Goal: Information Seeking & Learning: Learn about a topic

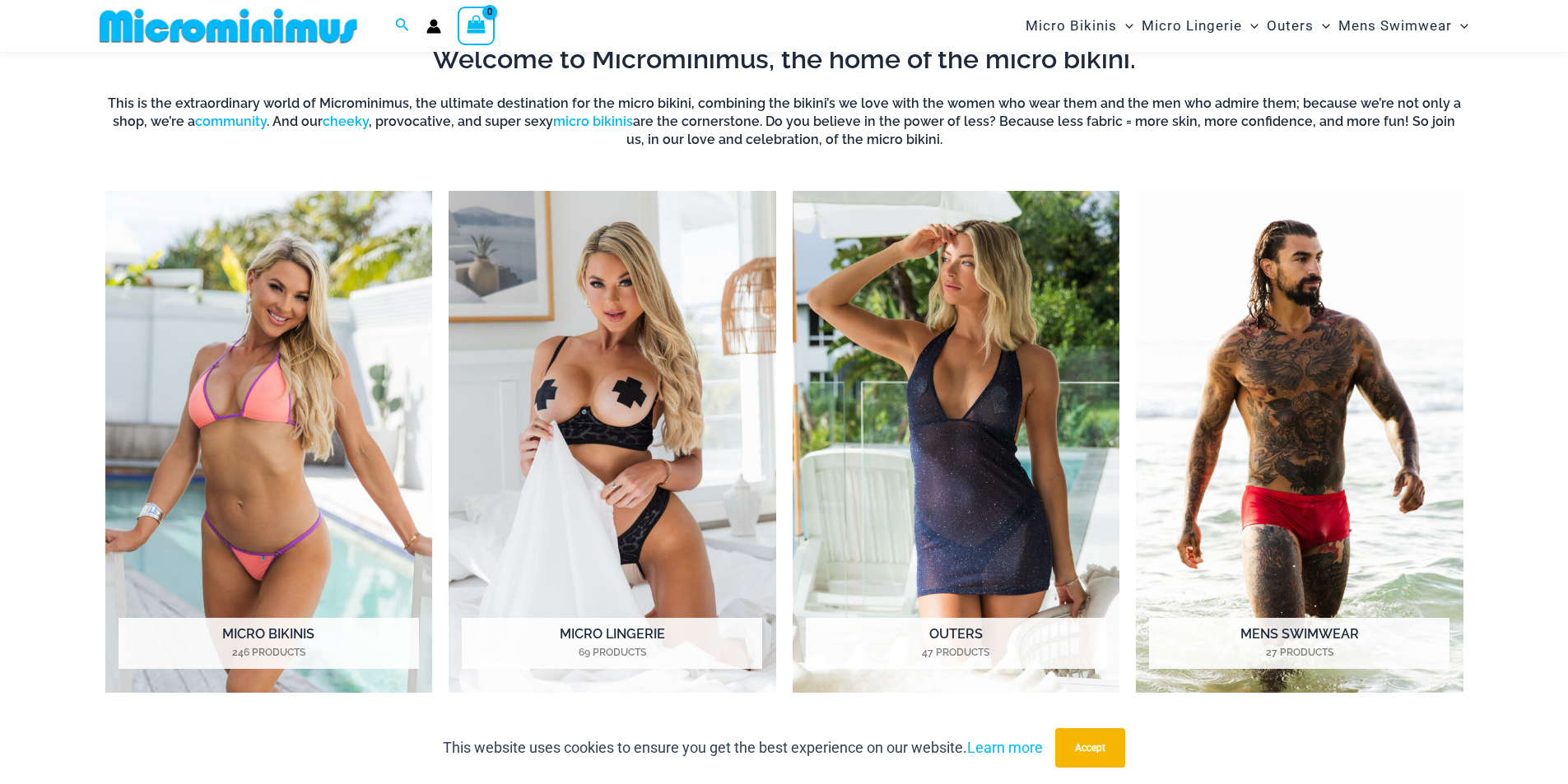
scroll to position [728, 0]
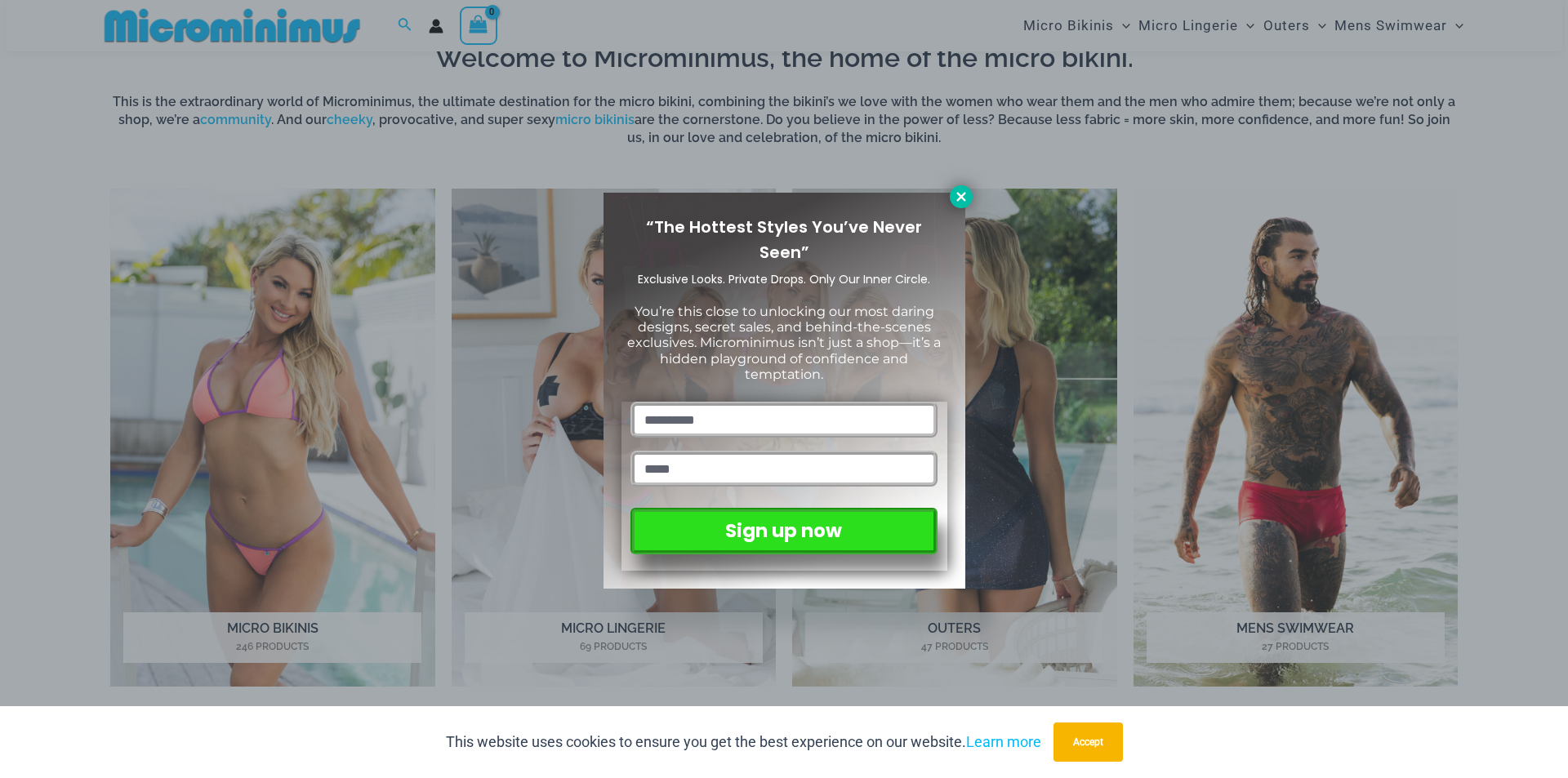
click at [962, 201] on icon at bounding box center [961, 197] width 15 height 15
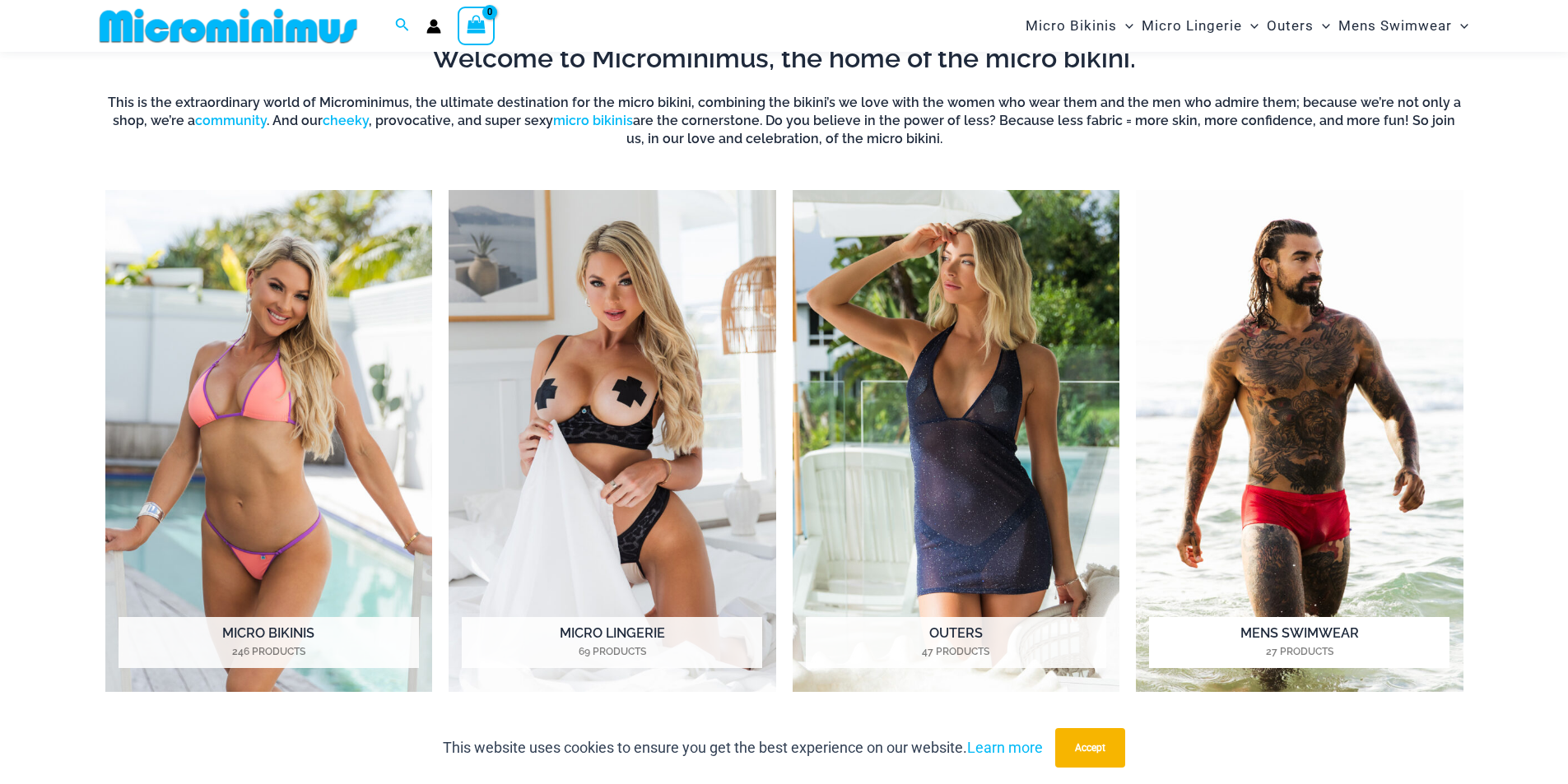
click at [1435, 601] on img "Visit product category Mens Swimwear" at bounding box center [1299, 441] width 328 height 503
click at [731, 480] on img "Visit product category Micro Lingerie" at bounding box center [612, 441] width 328 height 503
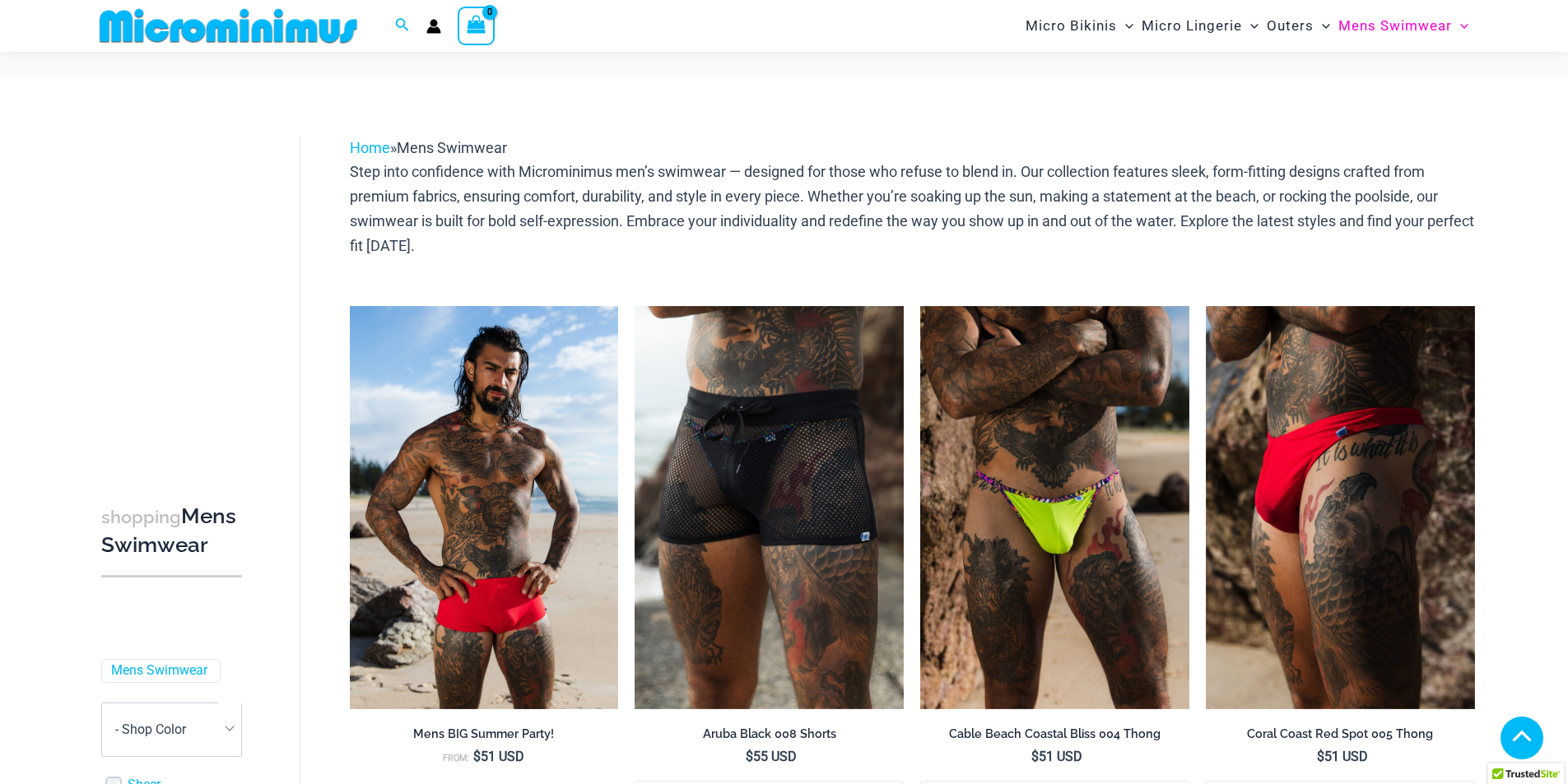
scroll to position [1975, 0]
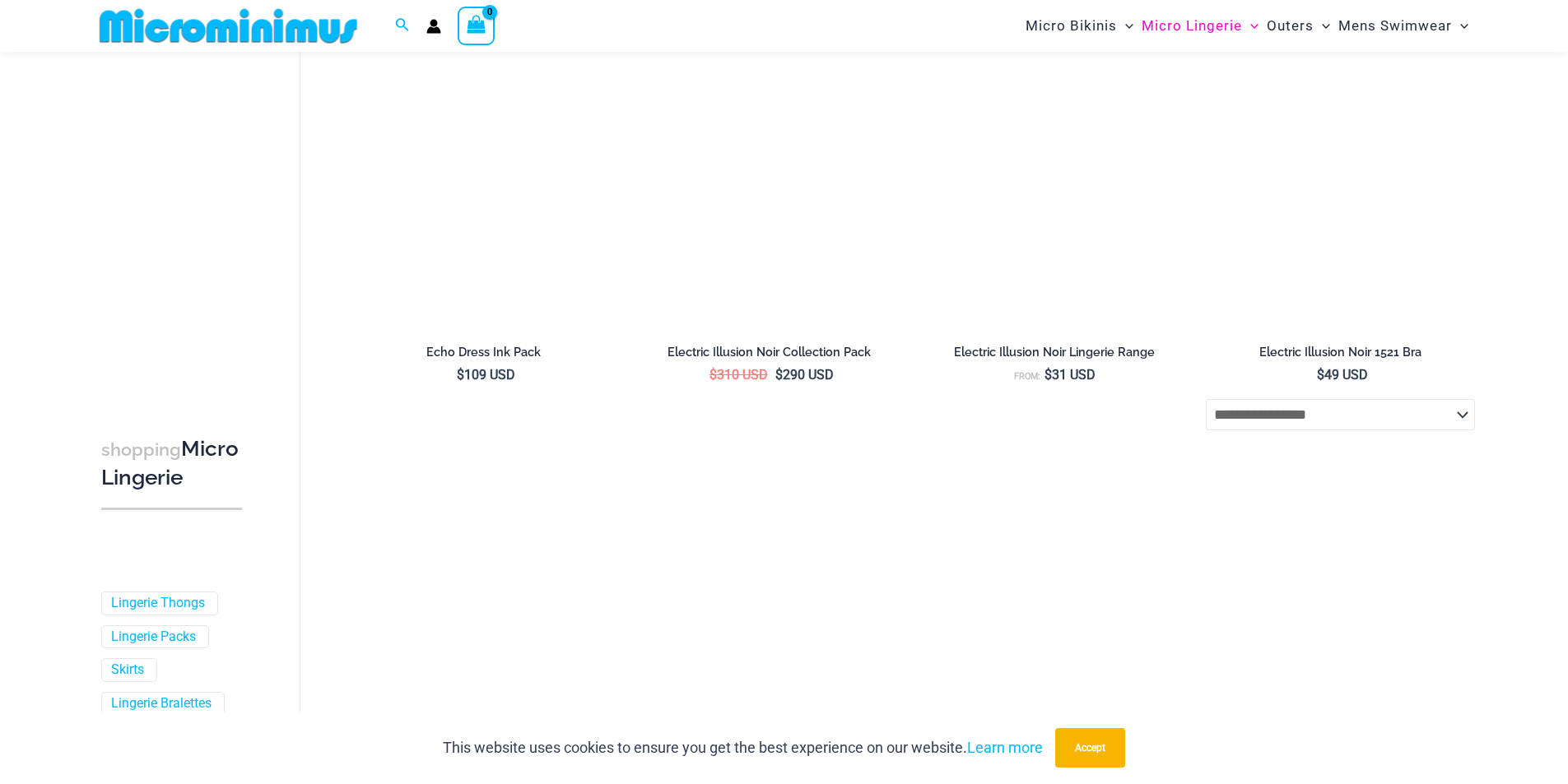
scroll to position [1805, 0]
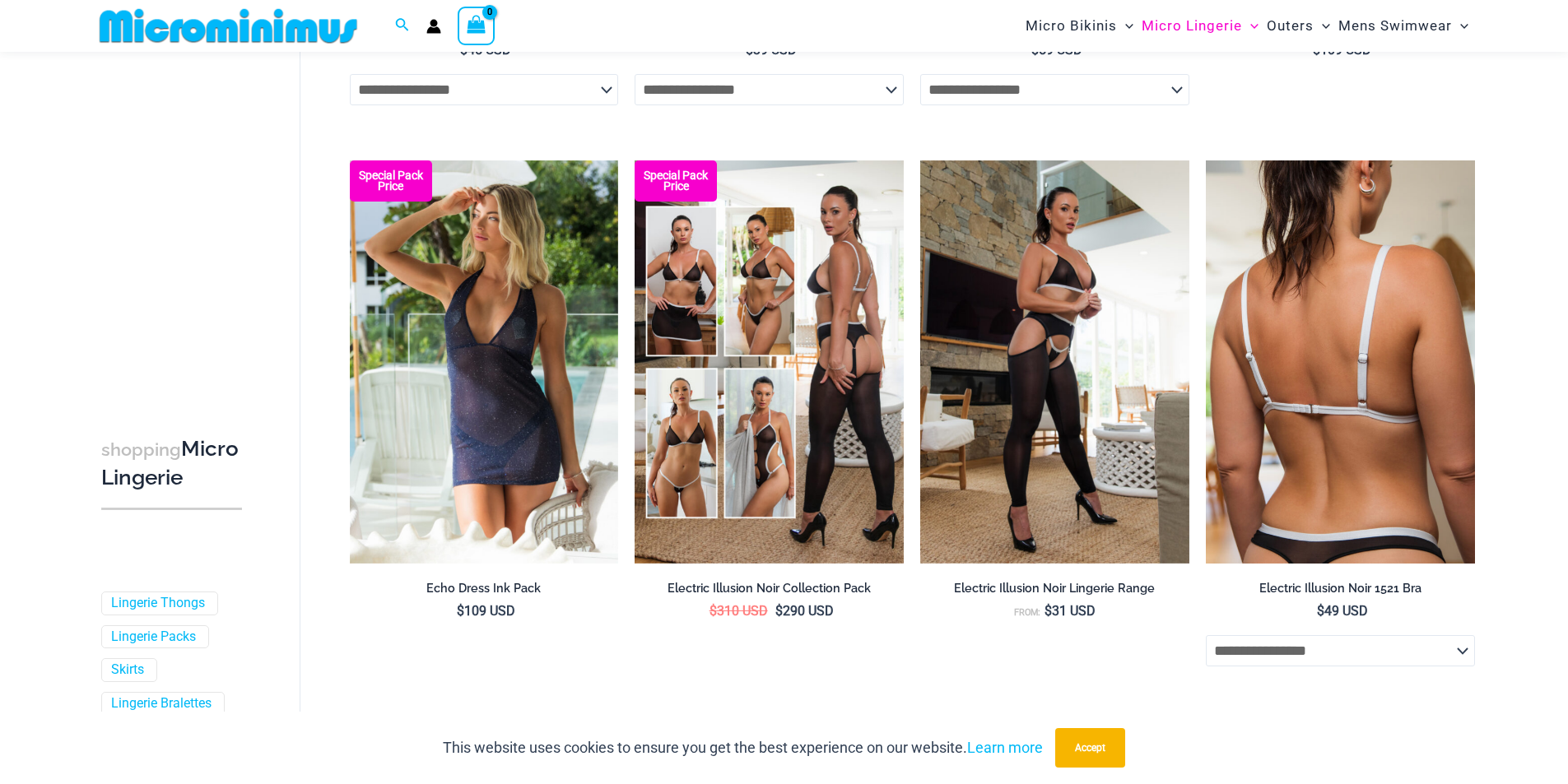
click at [1347, 492] on img at bounding box center [1340, 361] width 269 height 403
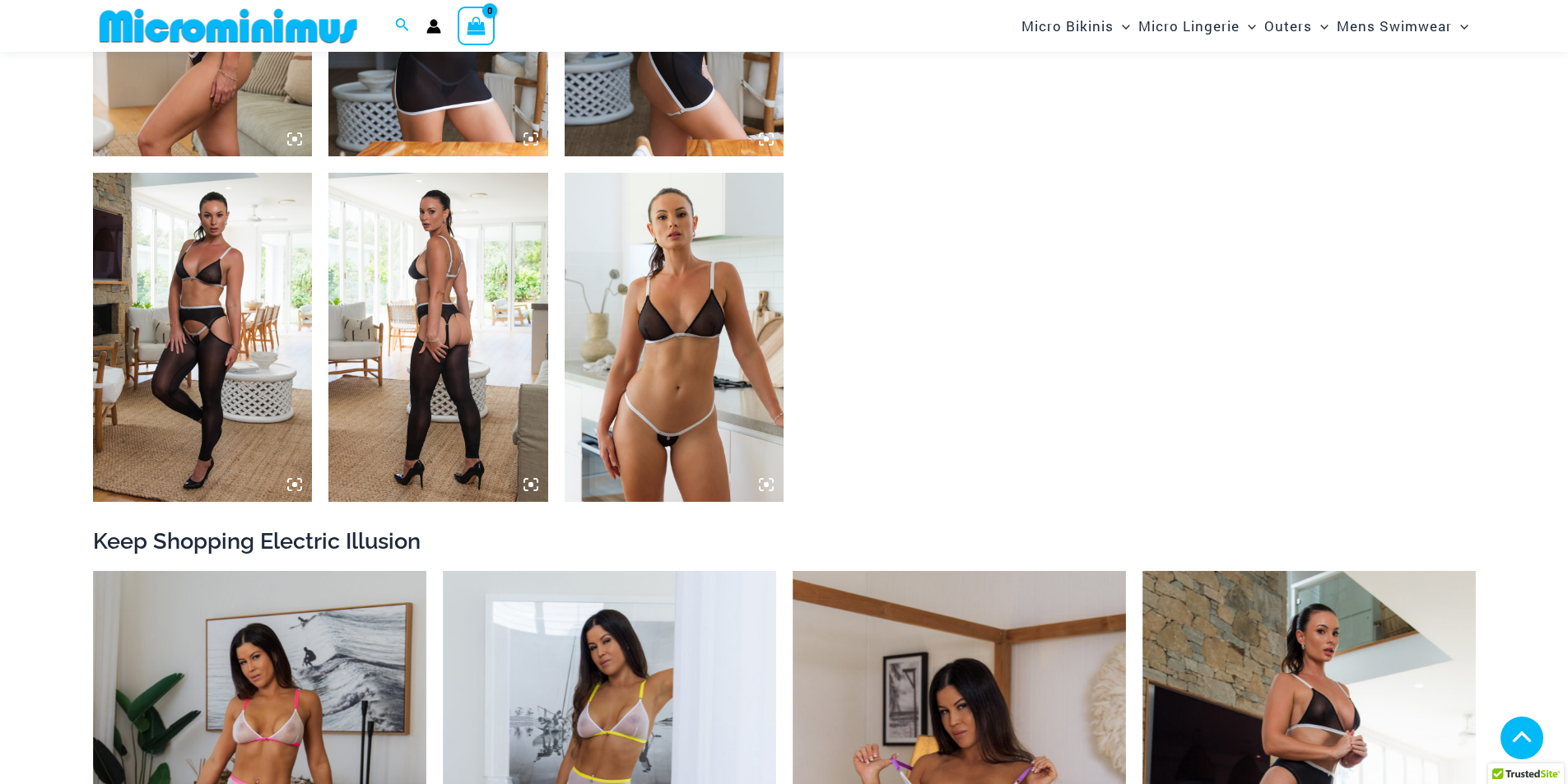
click at [681, 391] on img at bounding box center [674, 337] width 219 height 329
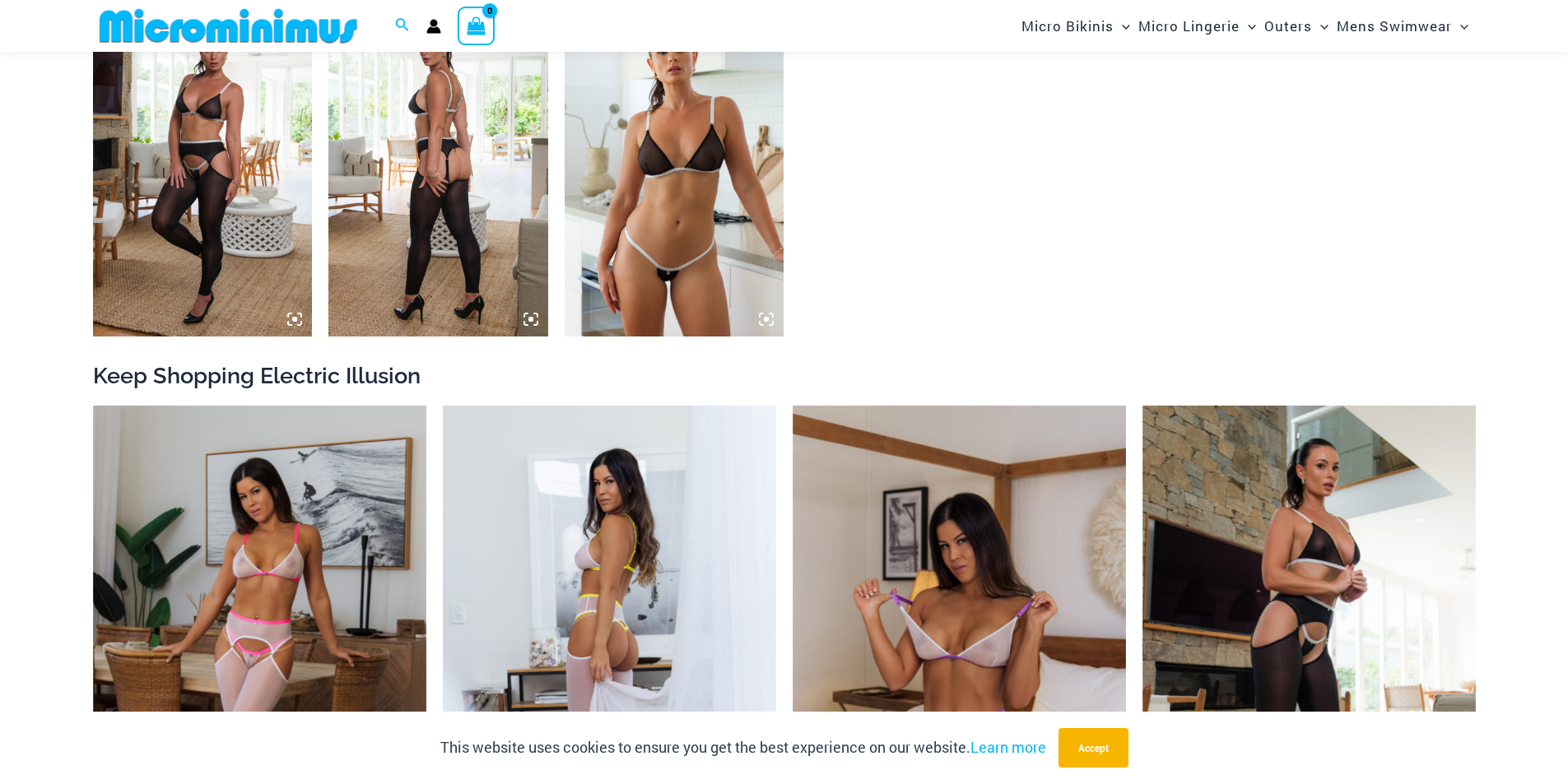
scroll to position [1887, 0]
click at [621, 578] on img at bounding box center [610, 656] width 334 height 500
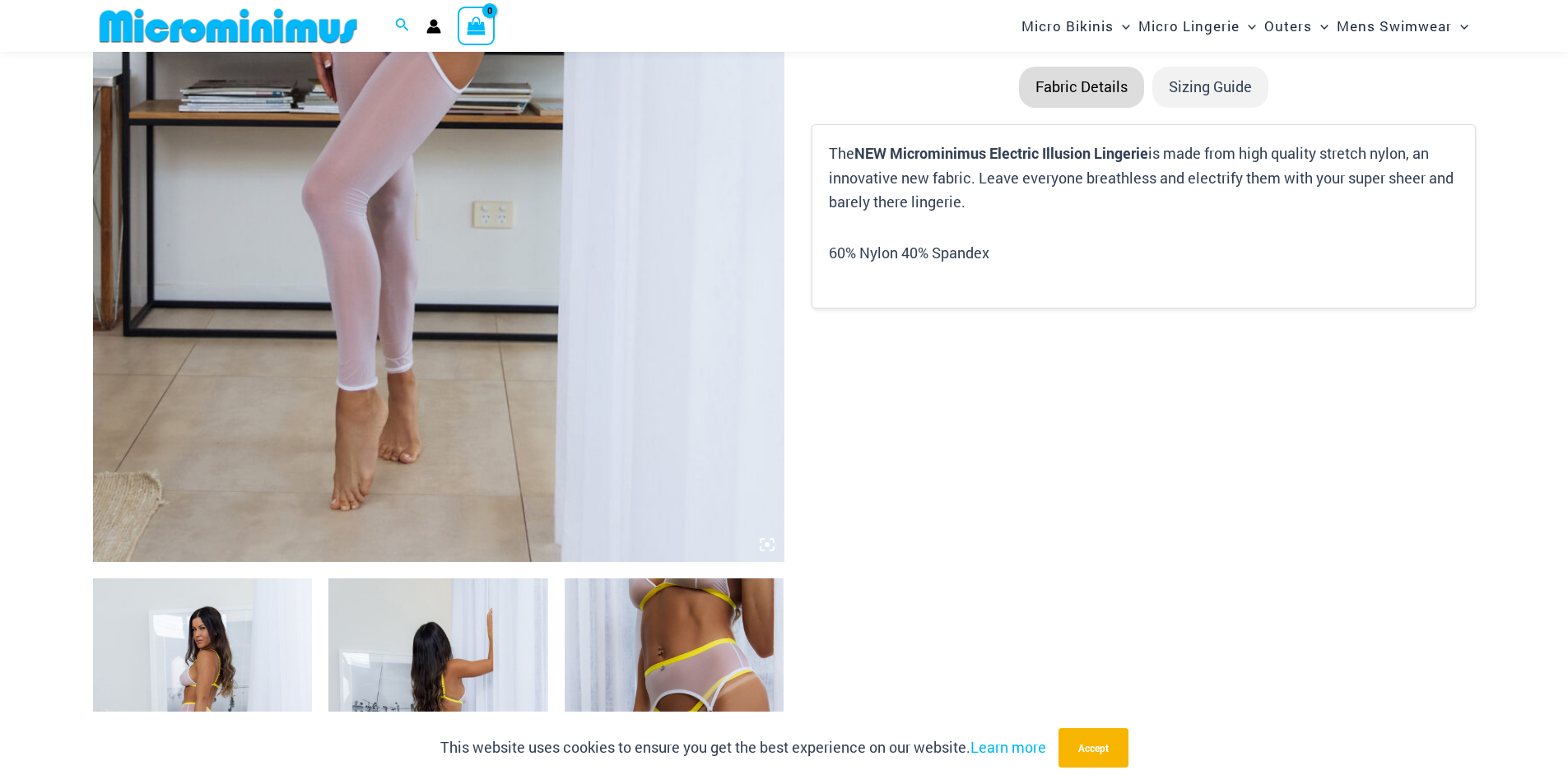
scroll to position [890, 0]
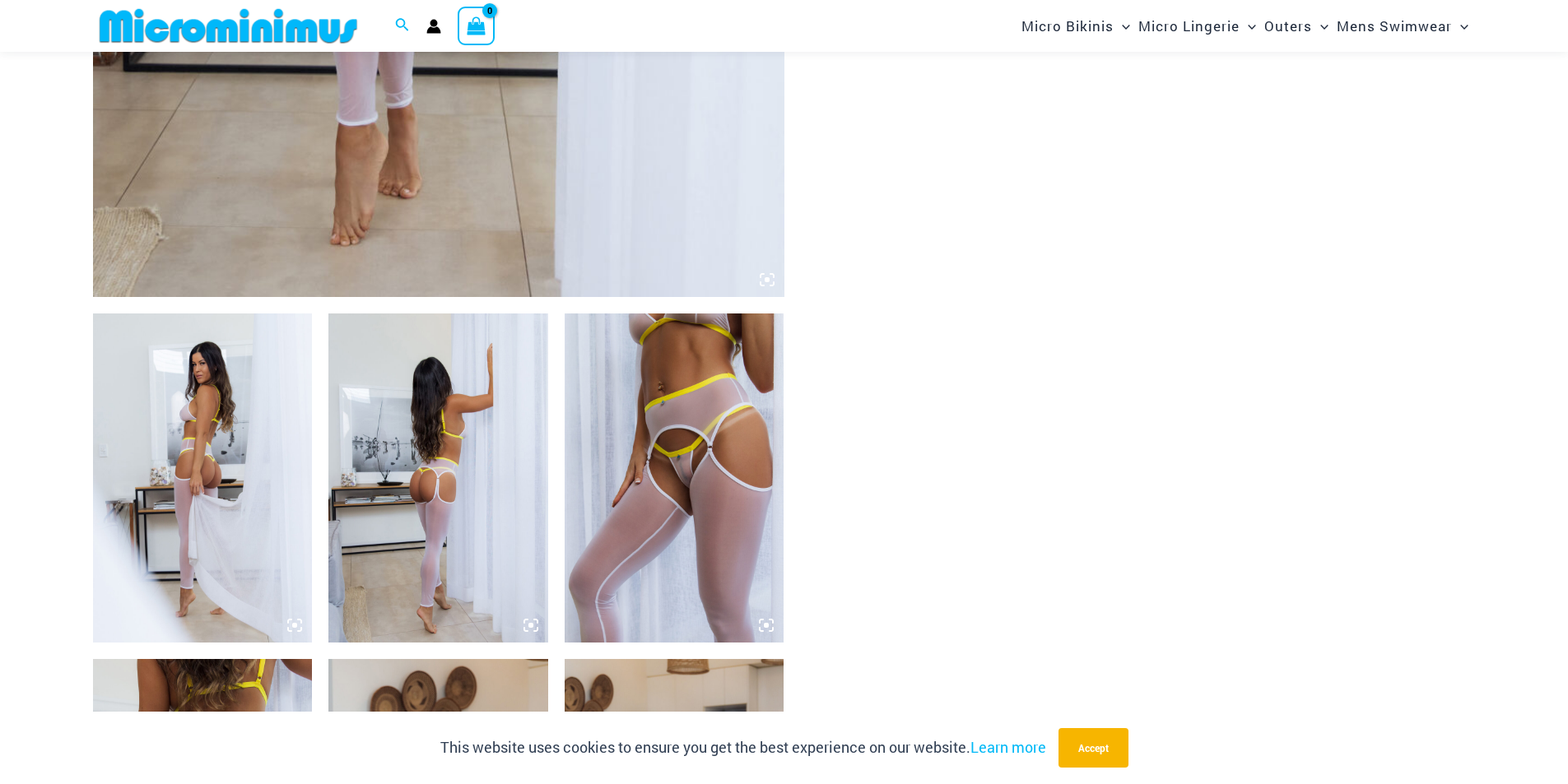
click at [283, 479] on img at bounding box center [202, 478] width 219 height 329
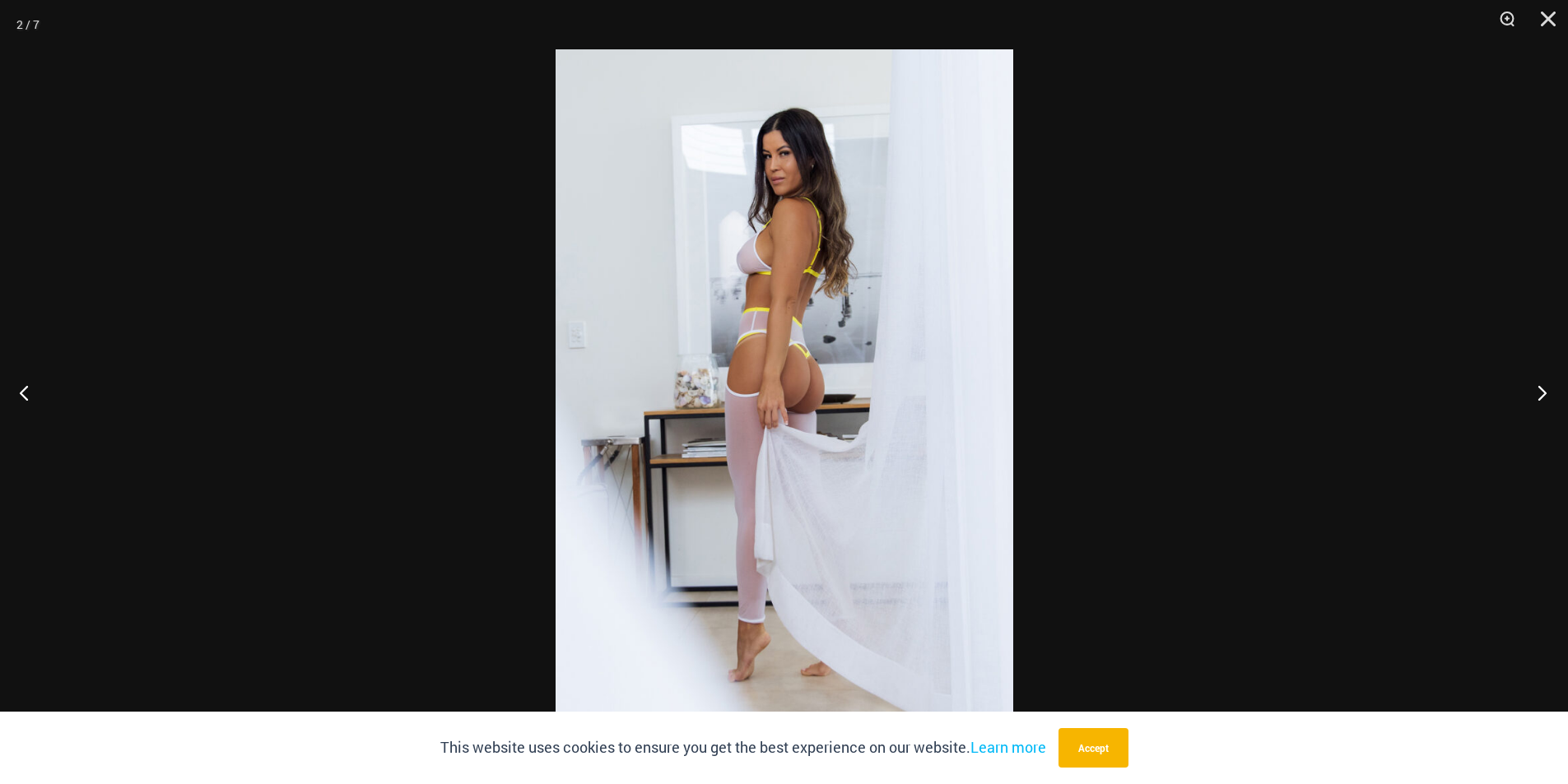
click at [1531, 394] on button "Next" at bounding box center [1537, 392] width 62 height 83
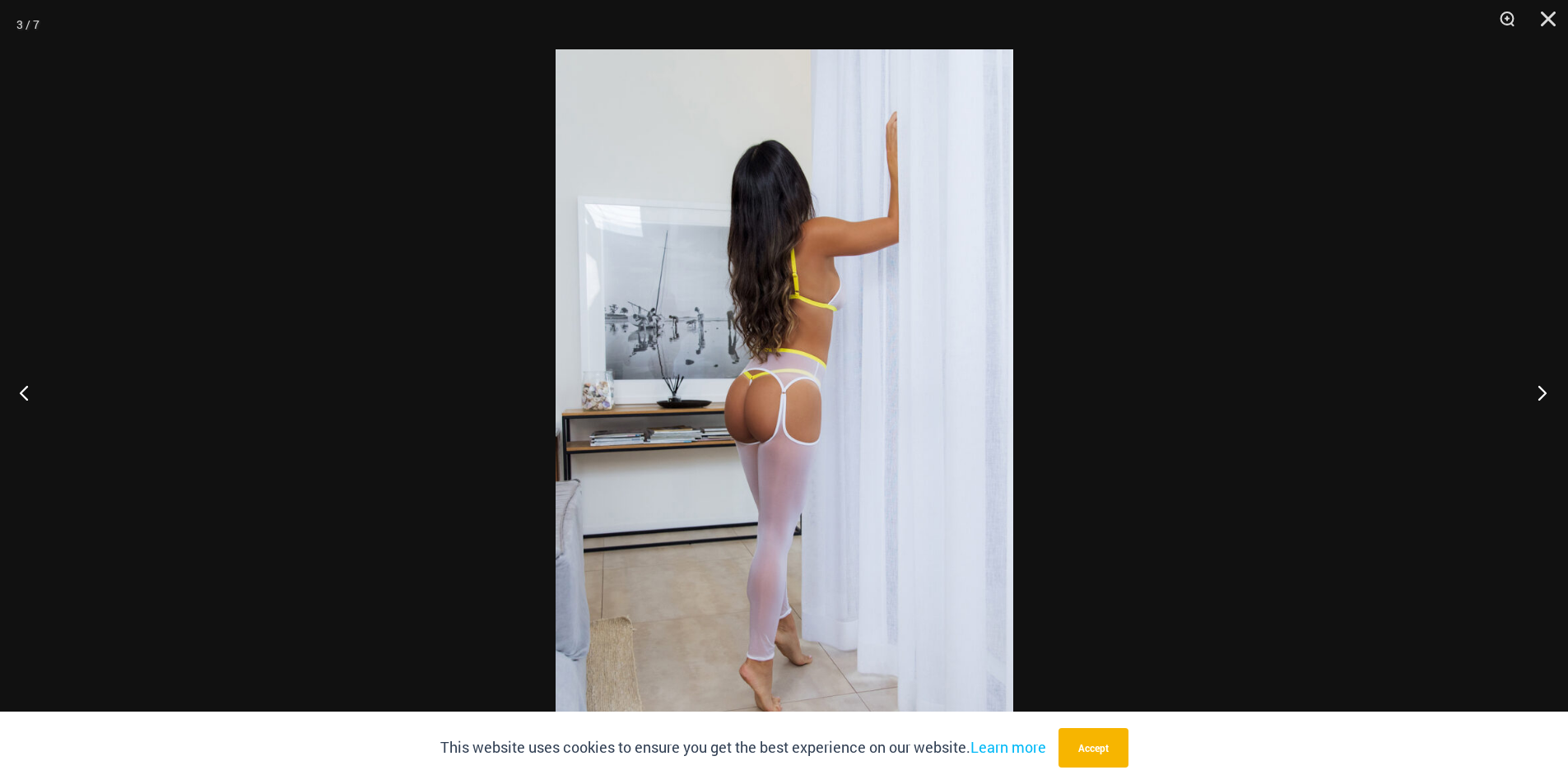
click at [1534, 389] on button "Next" at bounding box center [1537, 392] width 62 height 83
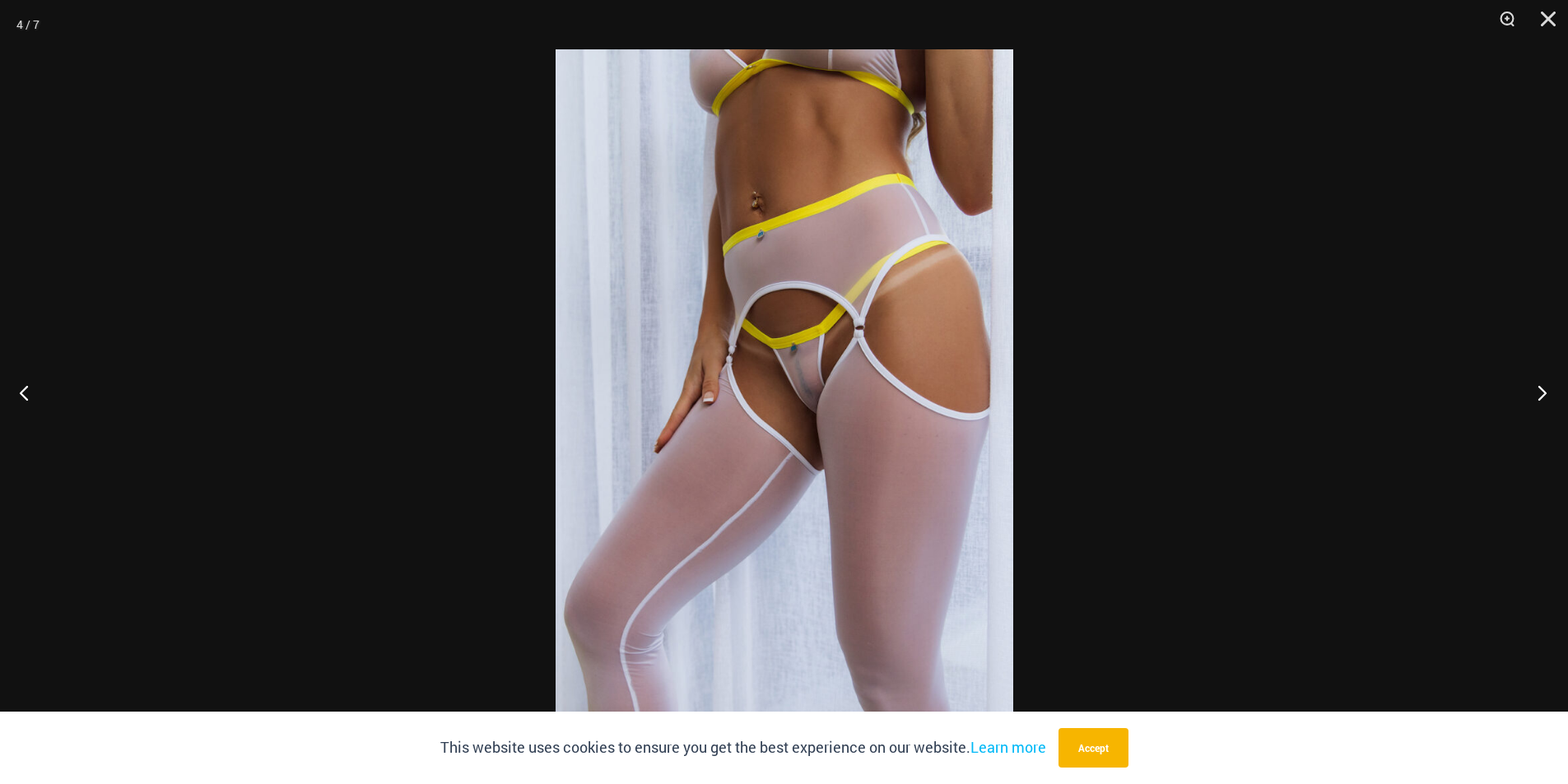
click at [1534, 390] on button "Next" at bounding box center [1537, 392] width 62 height 83
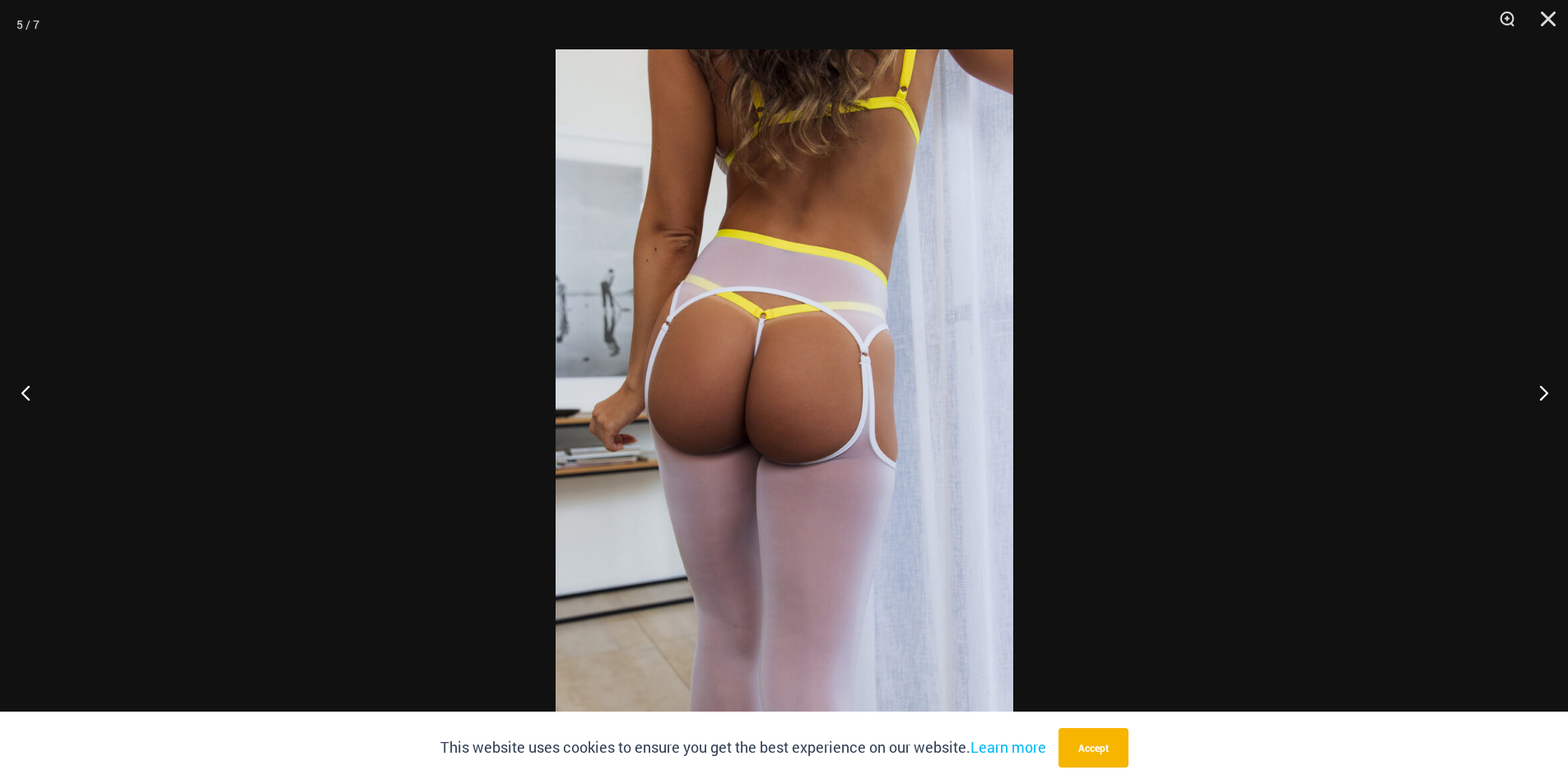
click at [37, 396] on button "Previous" at bounding box center [31, 392] width 62 height 83
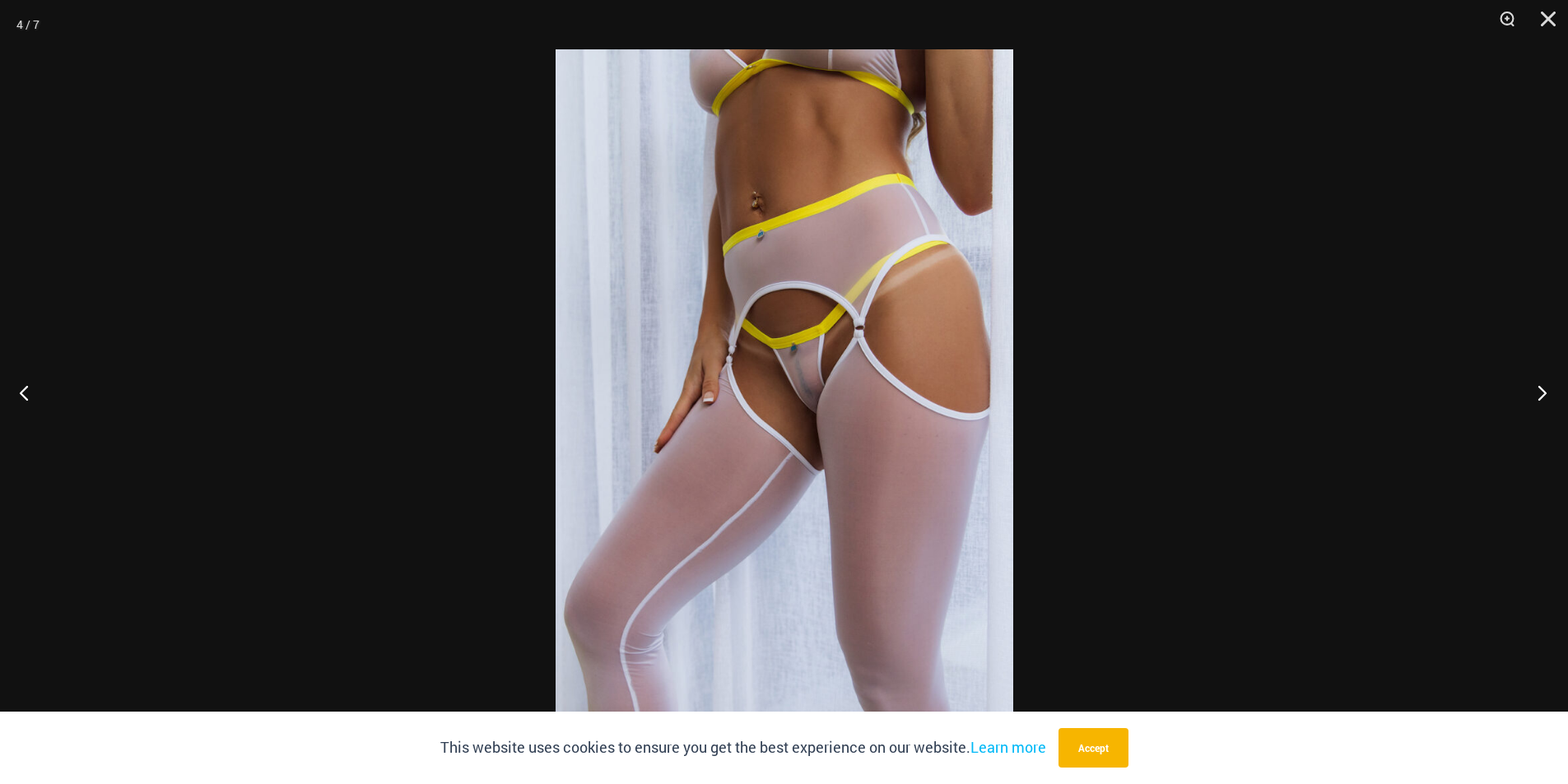
click at [1535, 384] on button "Next" at bounding box center [1537, 392] width 62 height 83
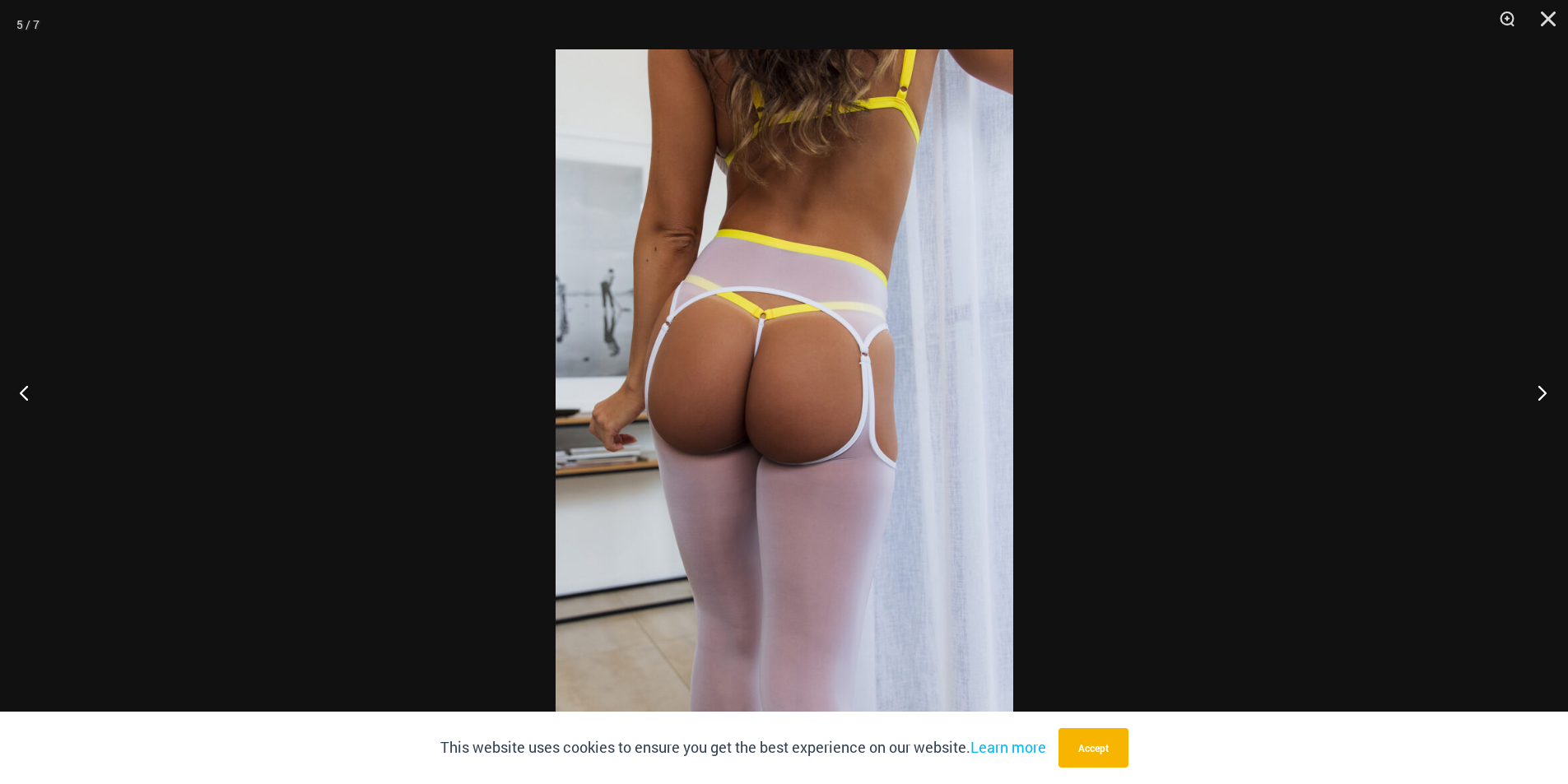
click at [1535, 384] on button "Next" at bounding box center [1537, 392] width 62 height 83
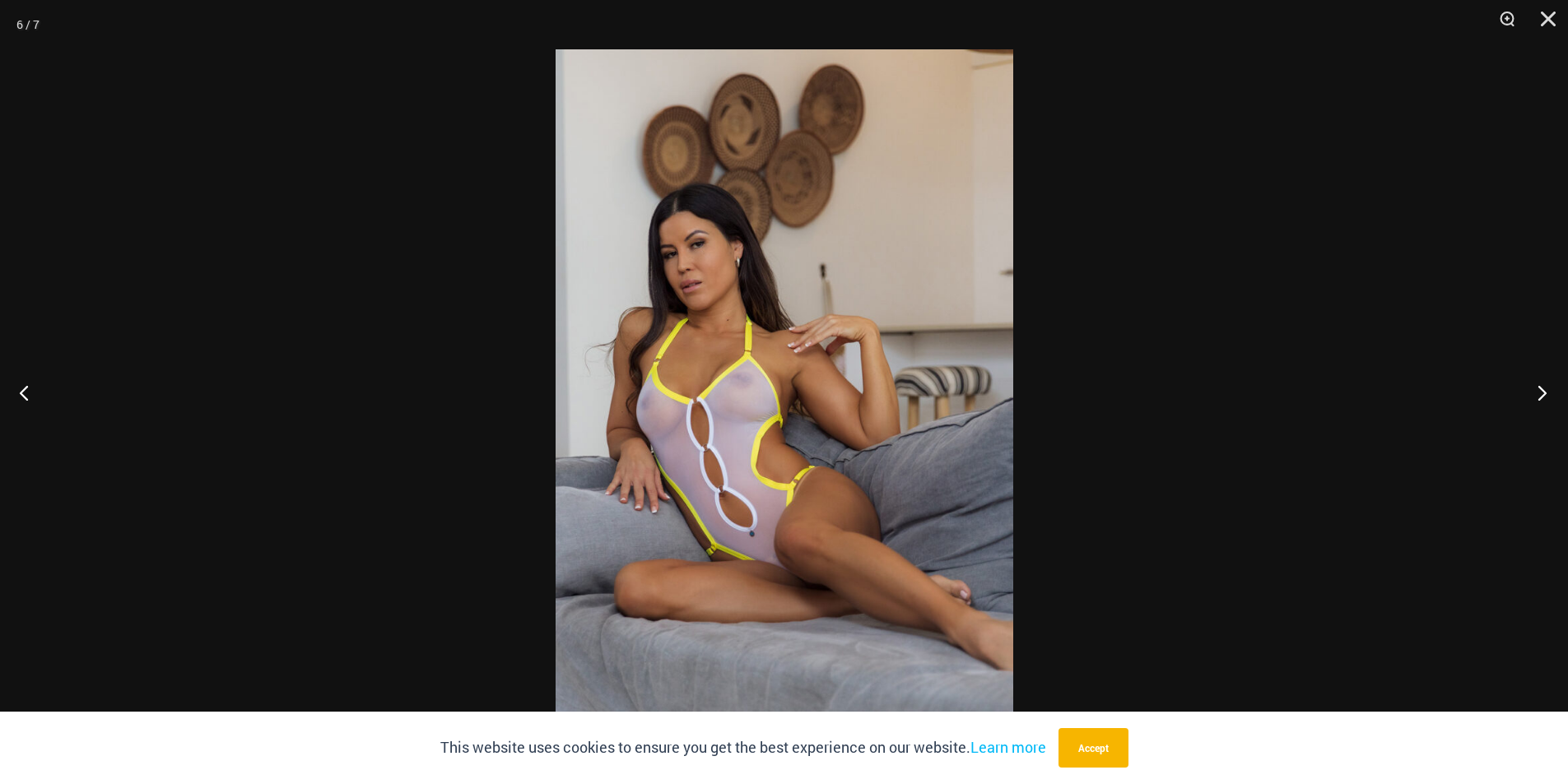
click at [1536, 384] on button "Next" at bounding box center [1537, 392] width 62 height 83
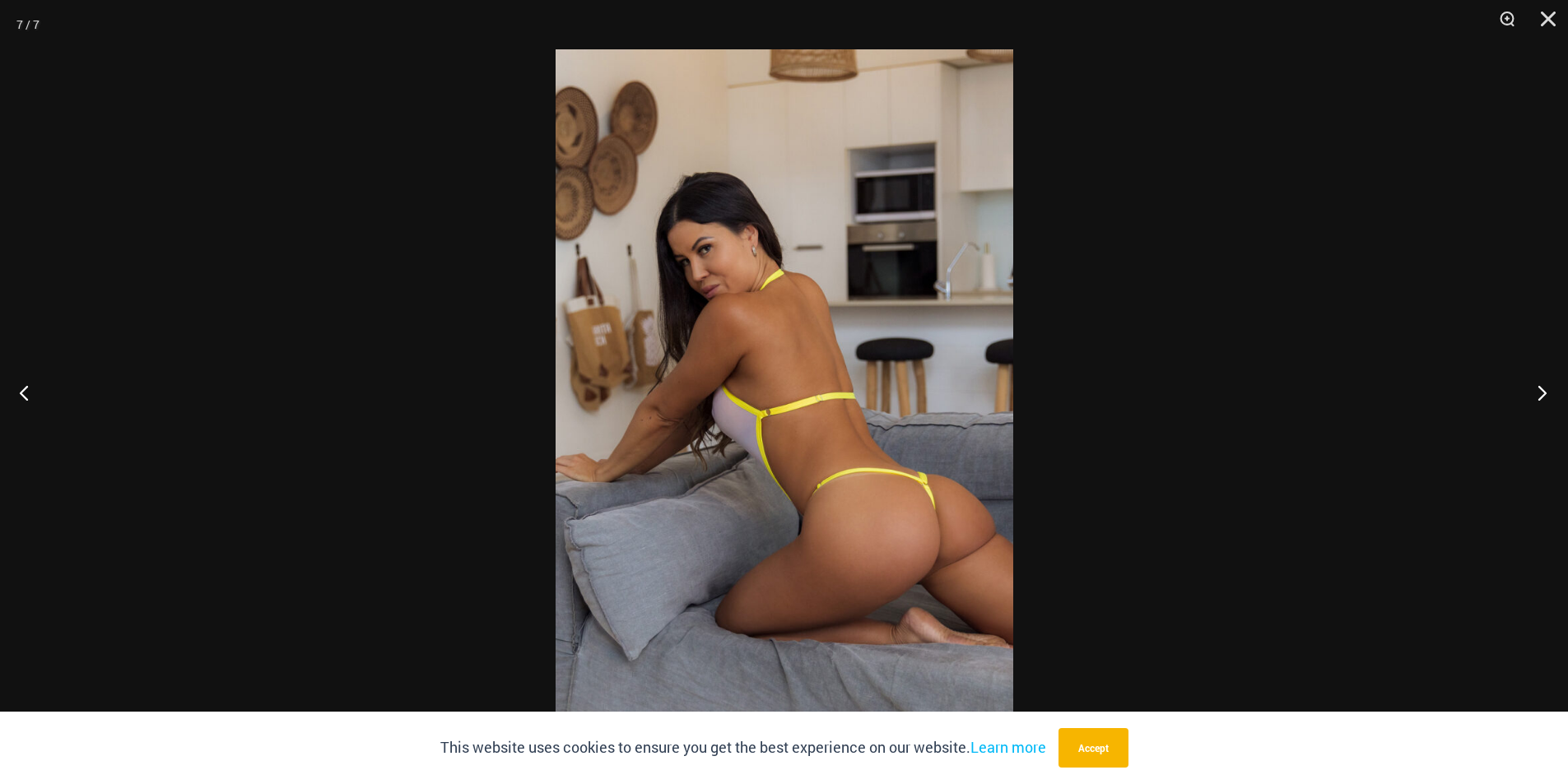
click at [1534, 387] on button "Next" at bounding box center [1537, 392] width 62 height 83
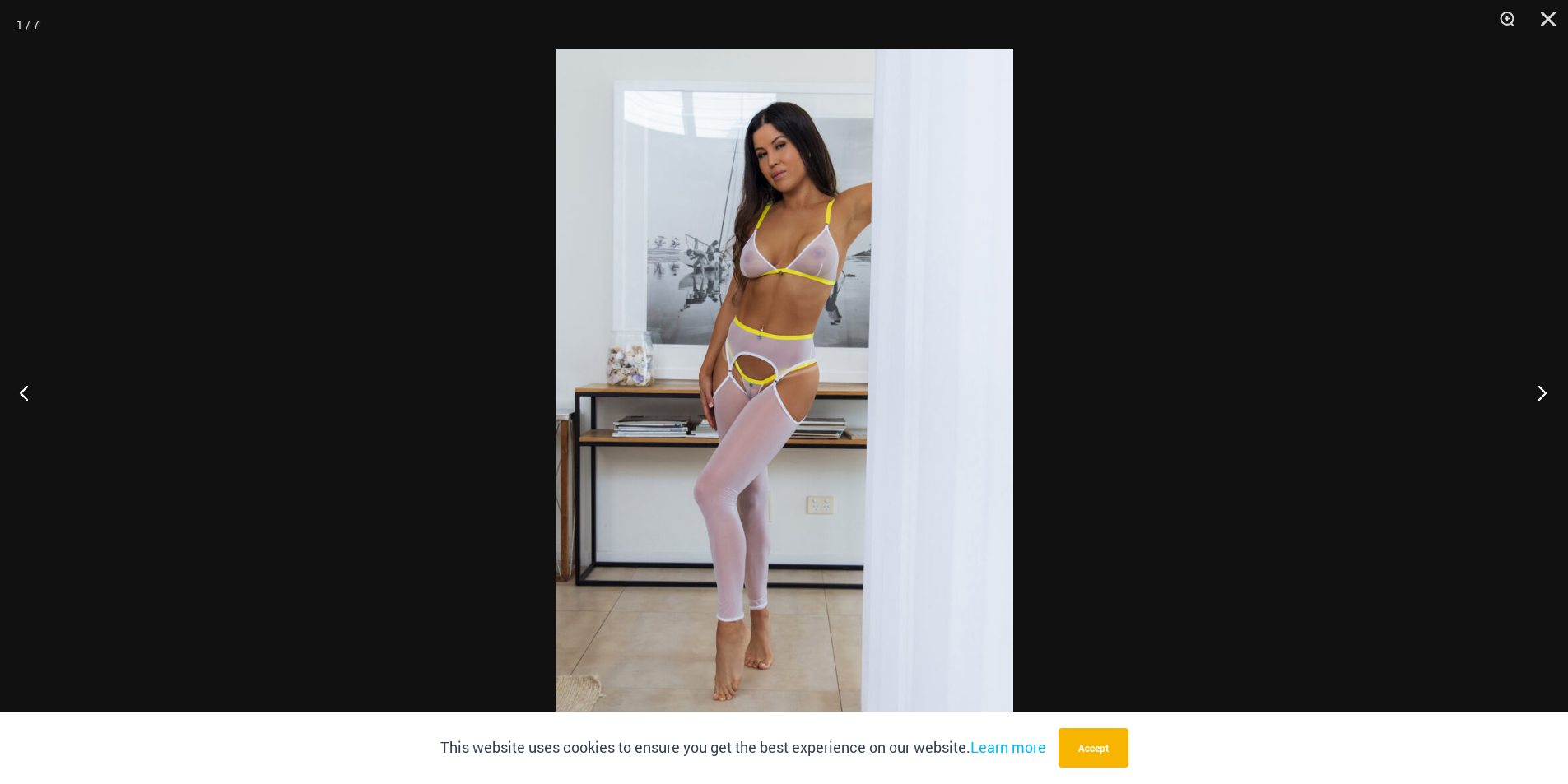
click at [1531, 386] on button "Next" at bounding box center [1537, 392] width 62 height 83
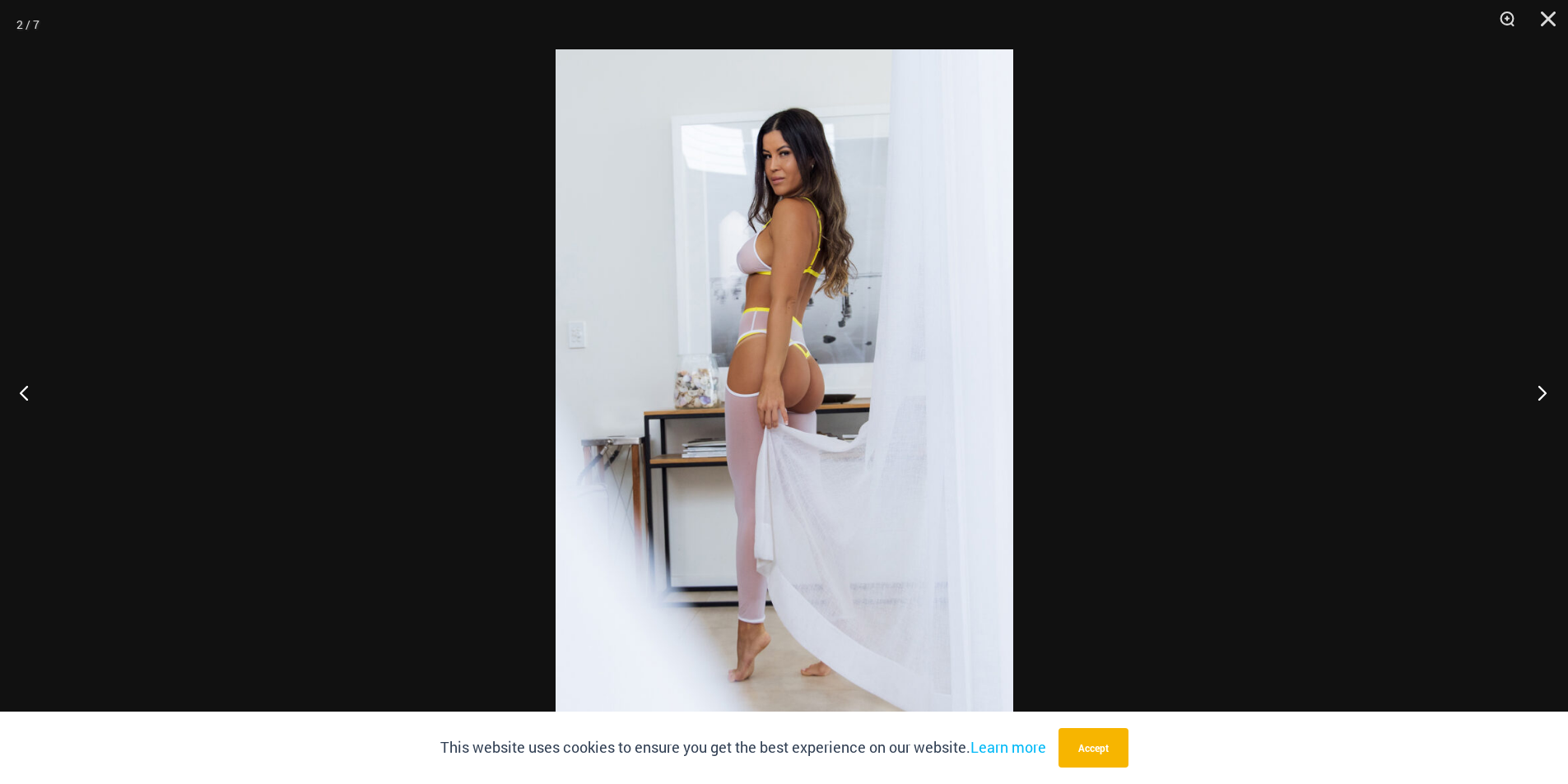
click at [1530, 387] on button "Next" at bounding box center [1537, 392] width 62 height 83
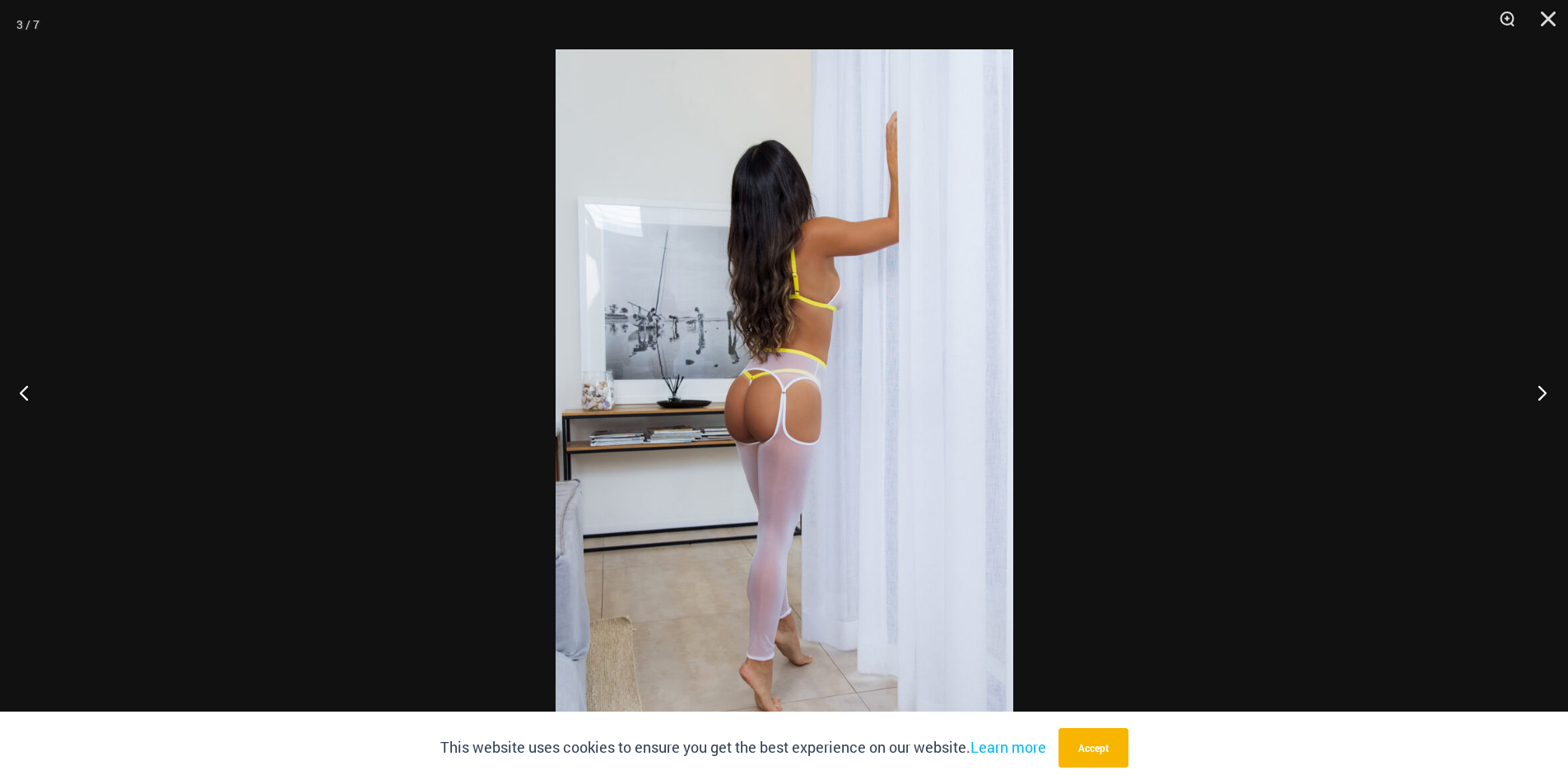
click at [1530, 388] on button "Next" at bounding box center [1537, 392] width 62 height 83
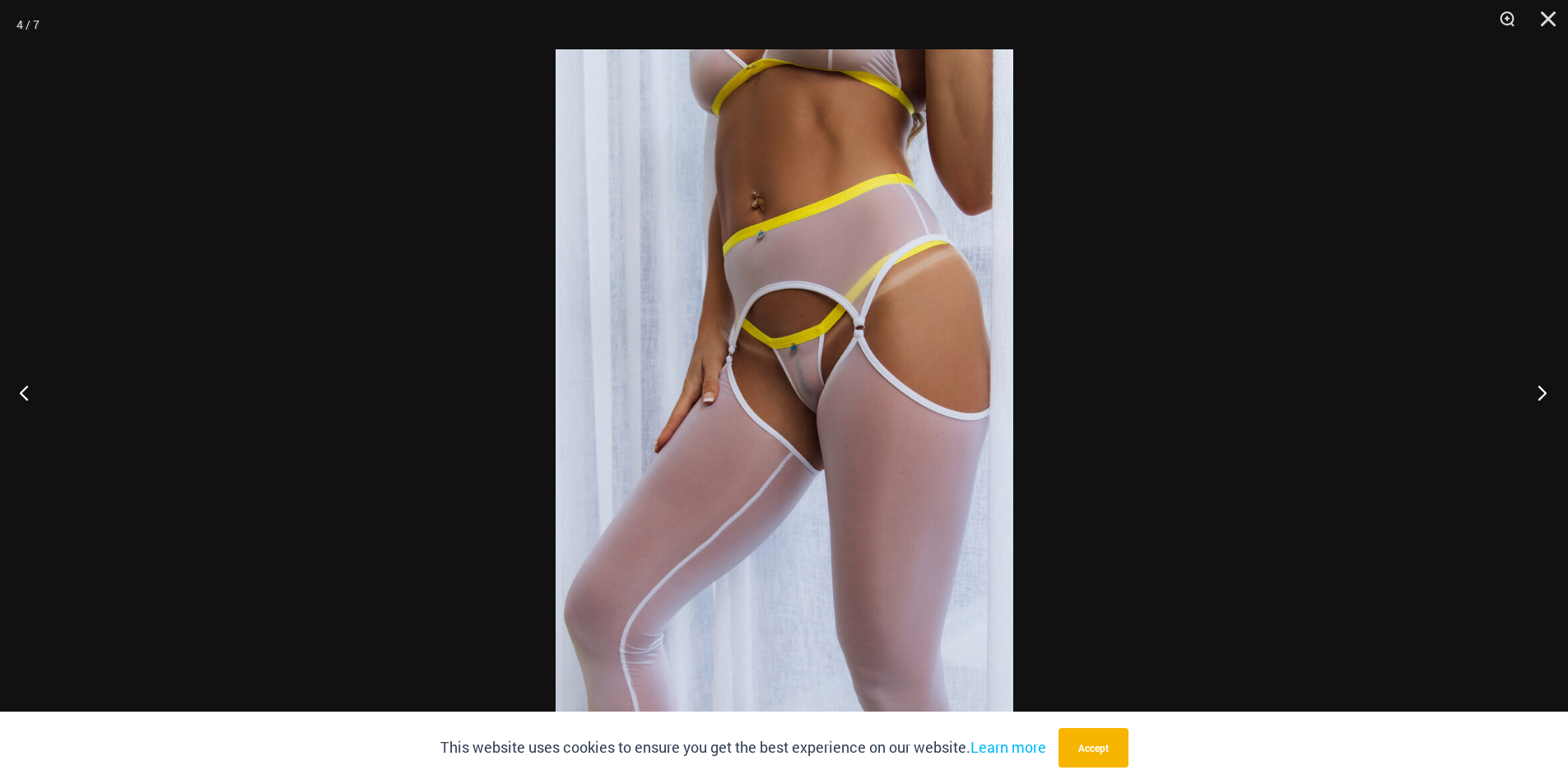
click at [1532, 390] on button "Next" at bounding box center [1537, 392] width 62 height 83
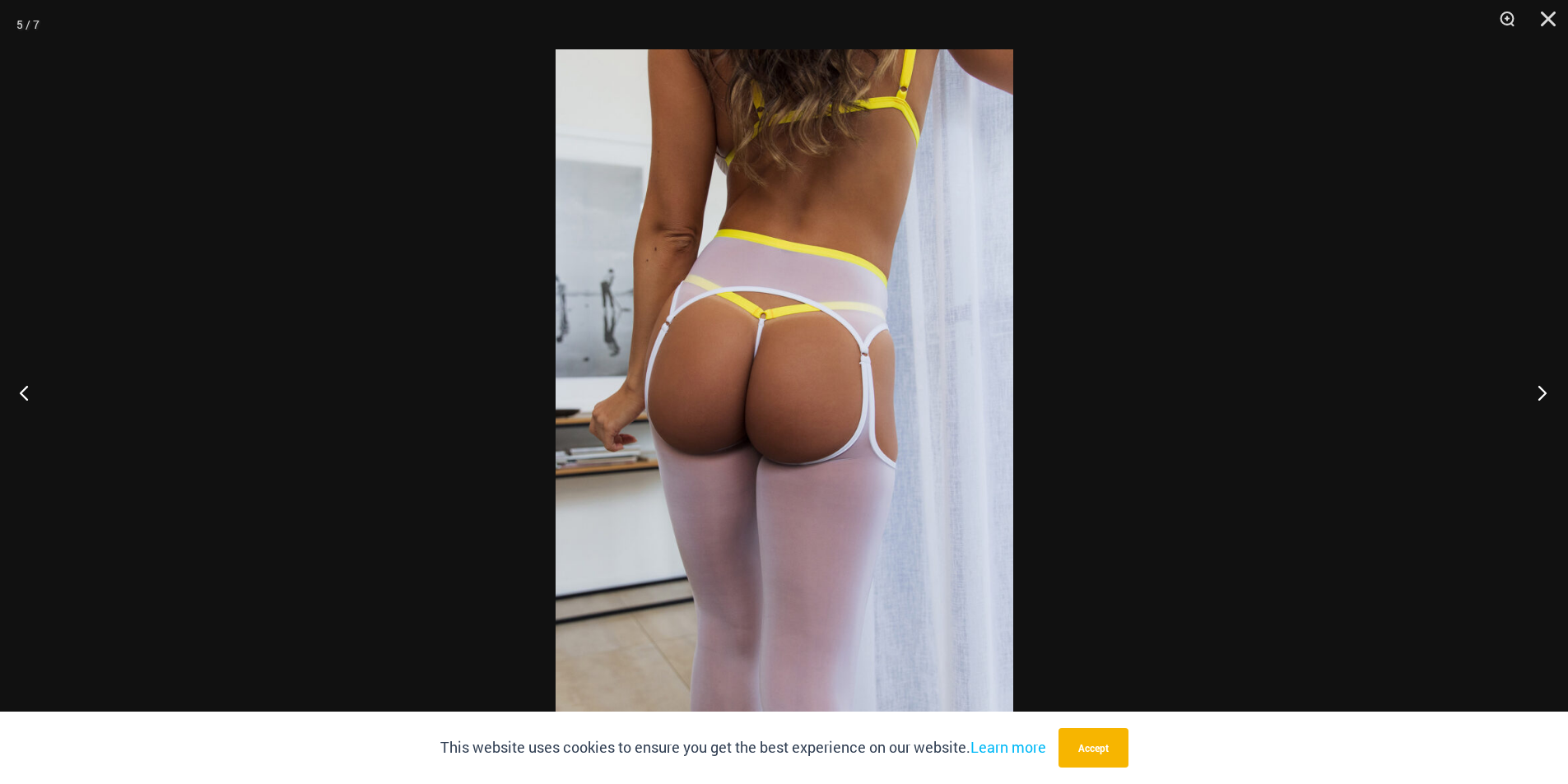
click at [1533, 390] on button "Next" at bounding box center [1537, 392] width 62 height 83
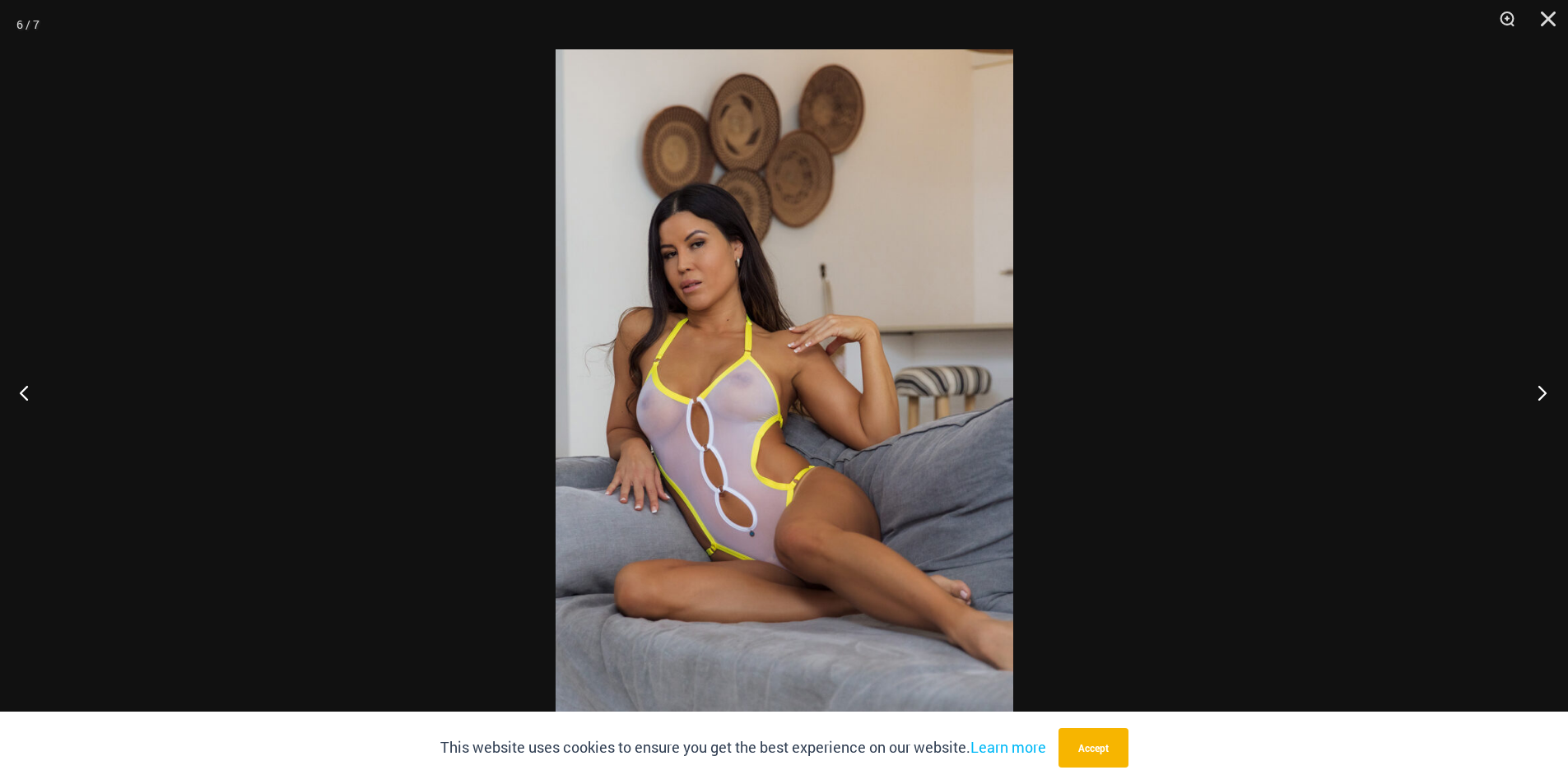
click at [1534, 388] on button "Next" at bounding box center [1537, 392] width 62 height 83
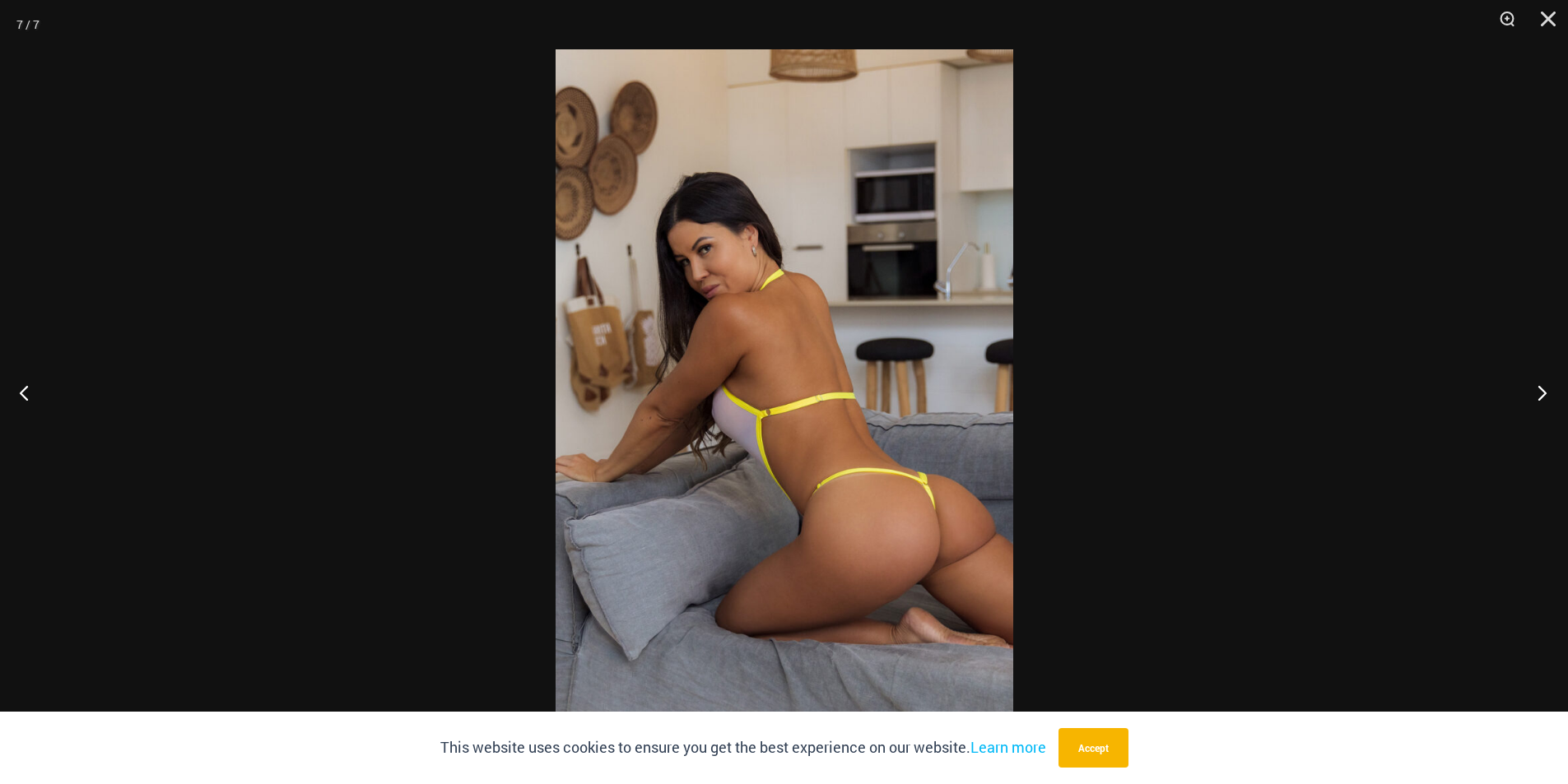
click at [1530, 385] on button "Next" at bounding box center [1537, 392] width 62 height 83
